Goal: Find specific page/section

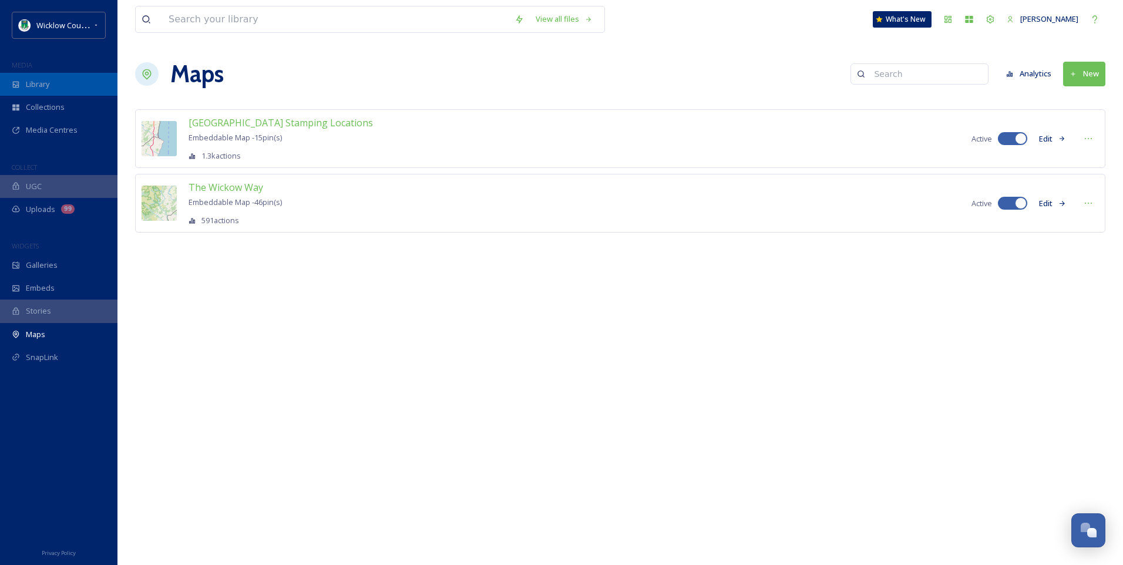
click at [53, 82] on div "Library" at bounding box center [58, 84] width 117 height 23
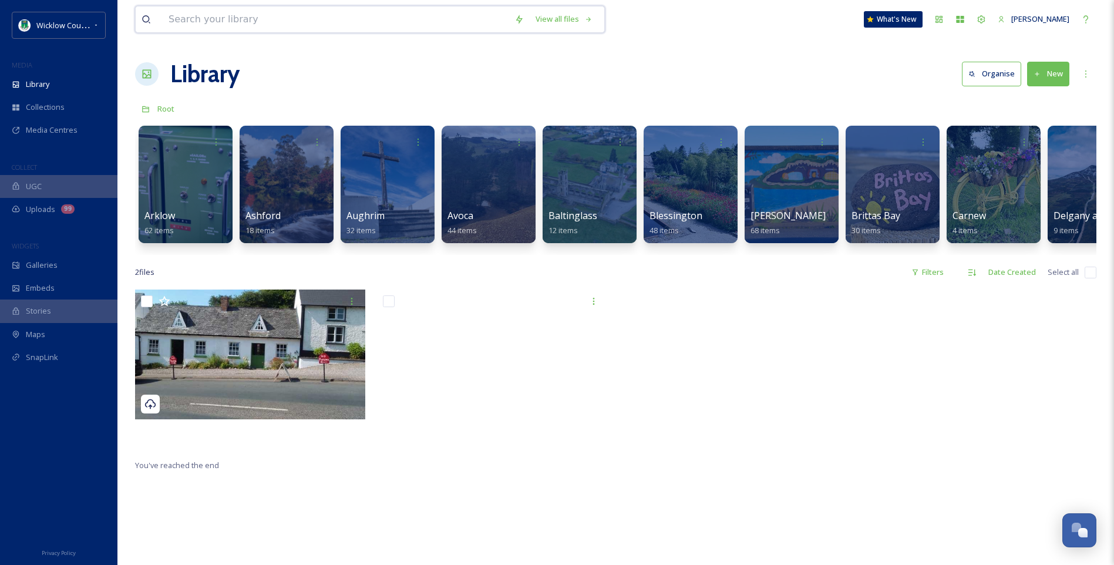
click at [190, 18] on input at bounding box center [336, 19] width 346 height 26
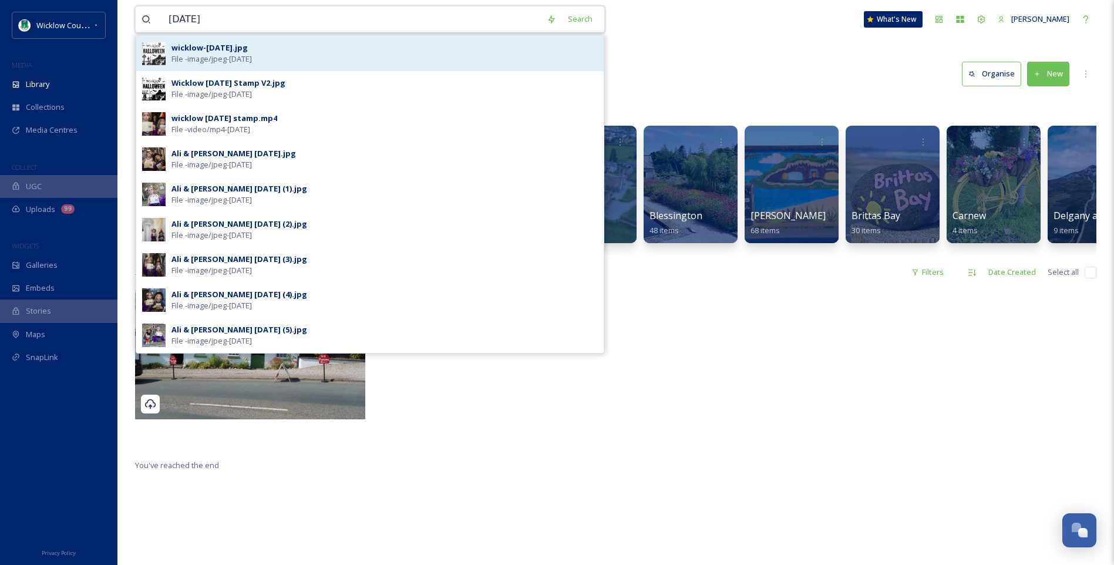
type input "[DATE]"
click at [248, 46] on div "wicklow-[DATE].jpg" at bounding box center [209, 47] width 76 height 11
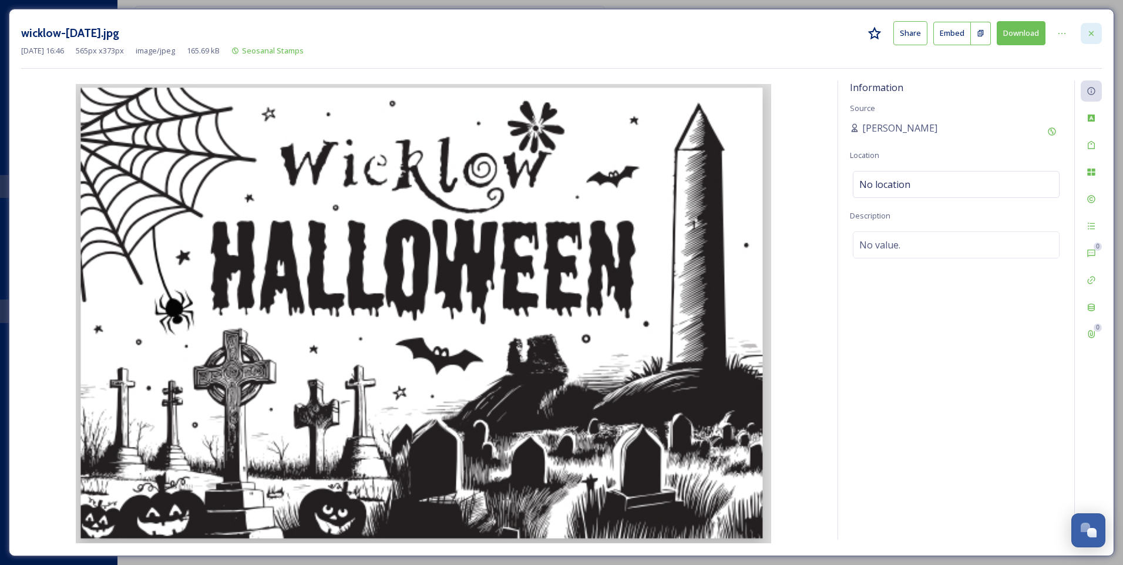
click at [1090, 31] on icon at bounding box center [1090, 33] width 9 height 9
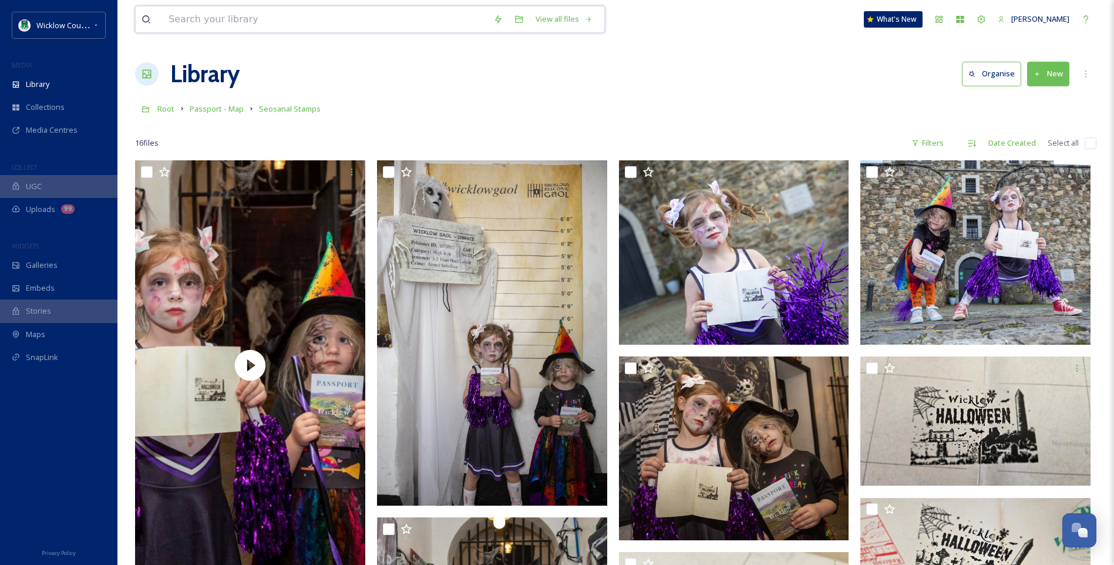
click at [183, 16] on input at bounding box center [325, 19] width 325 height 26
type input "pumpkin"
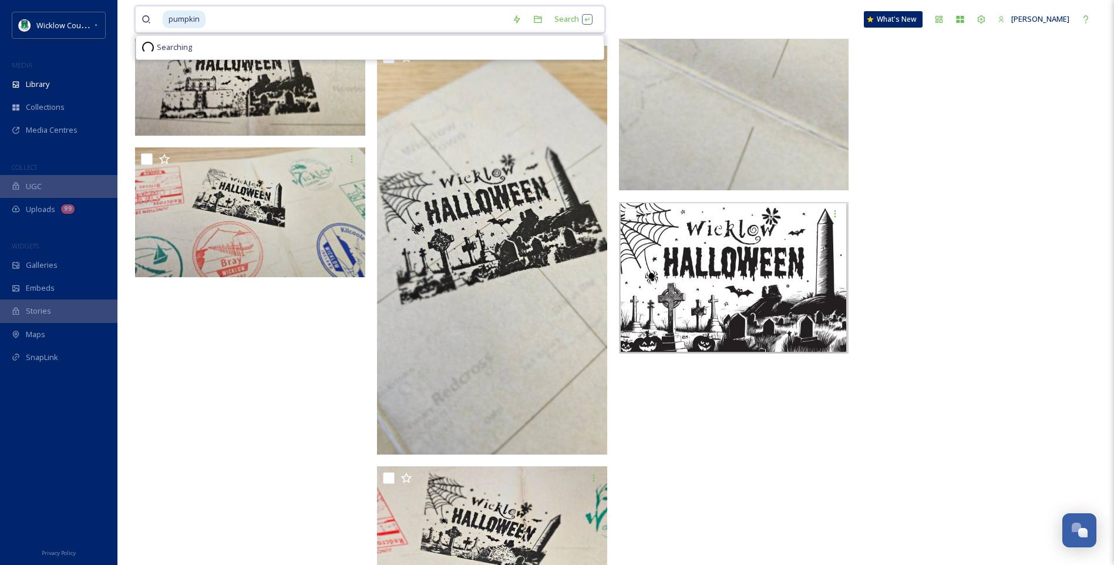
scroll to position [846, 0]
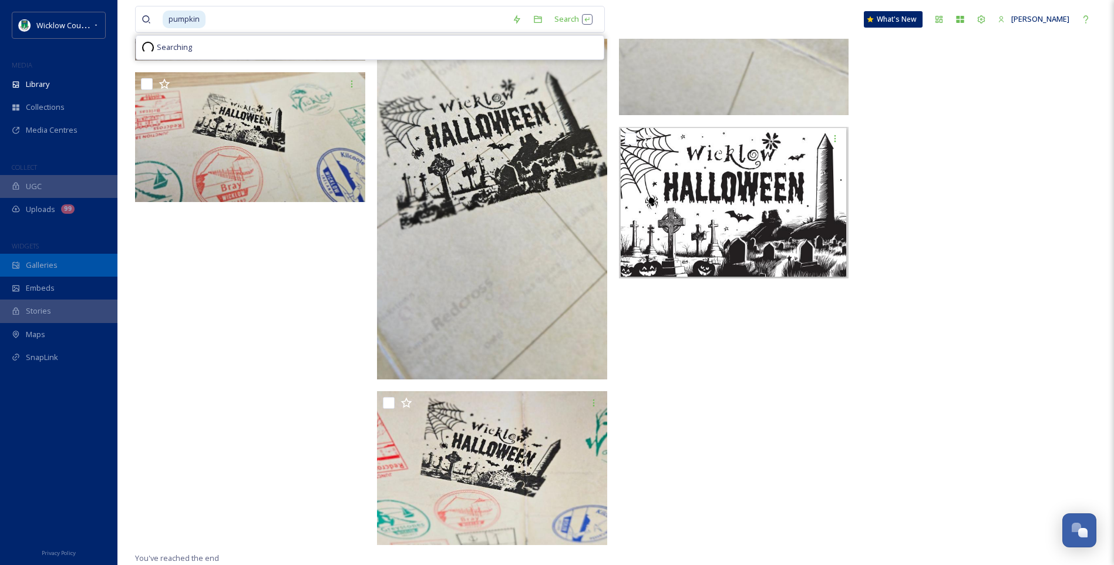
click at [48, 265] on span "Galleries" at bounding box center [42, 265] width 32 height 11
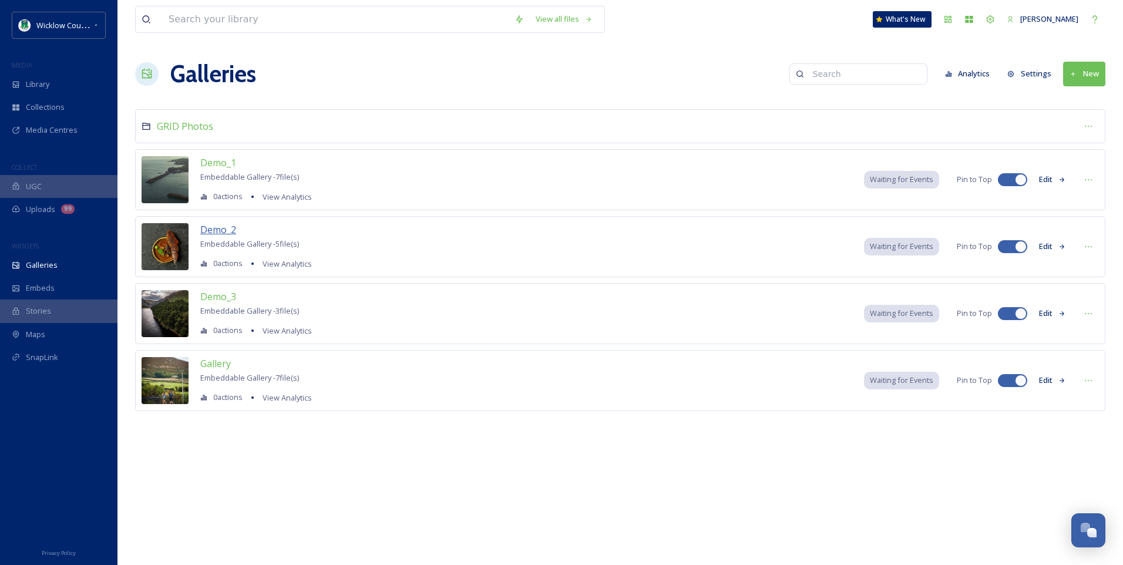
click at [225, 233] on span "Demo_2" at bounding box center [218, 229] width 36 height 13
